Goal: Task Accomplishment & Management: Manage account settings

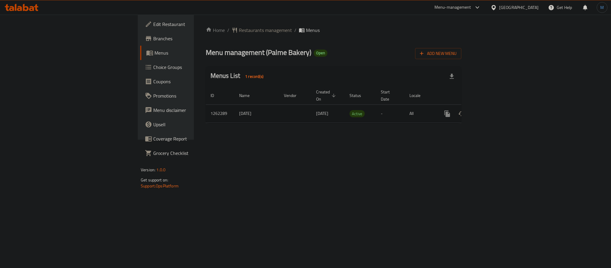
click at [493, 110] on icon "enhanced table" at bounding box center [489, 113] width 7 height 7
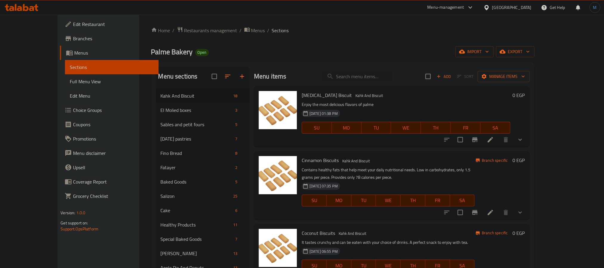
click at [73, 38] on span "Branches" at bounding box center [113, 38] width 80 height 7
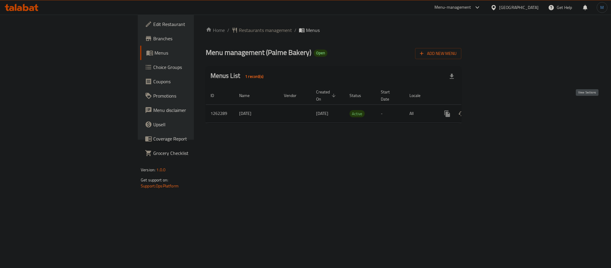
click at [497, 106] on link "enhanced table" at bounding box center [490, 113] width 14 height 14
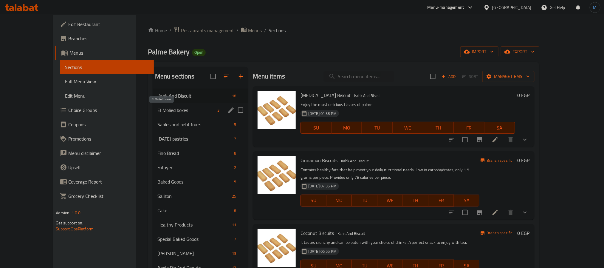
click at [174, 113] on span "El Molied boxes" at bounding box center [186, 109] width 58 height 7
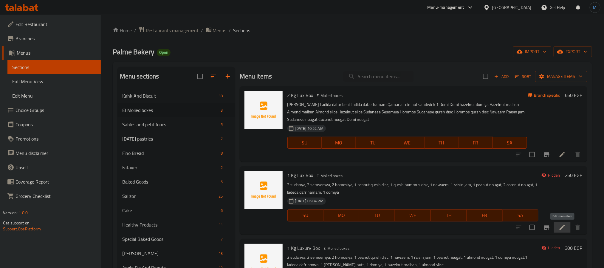
click at [563, 229] on icon at bounding box center [561, 226] width 7 height 7
